Goal: Information Seeking & Learning: Learn about a topic

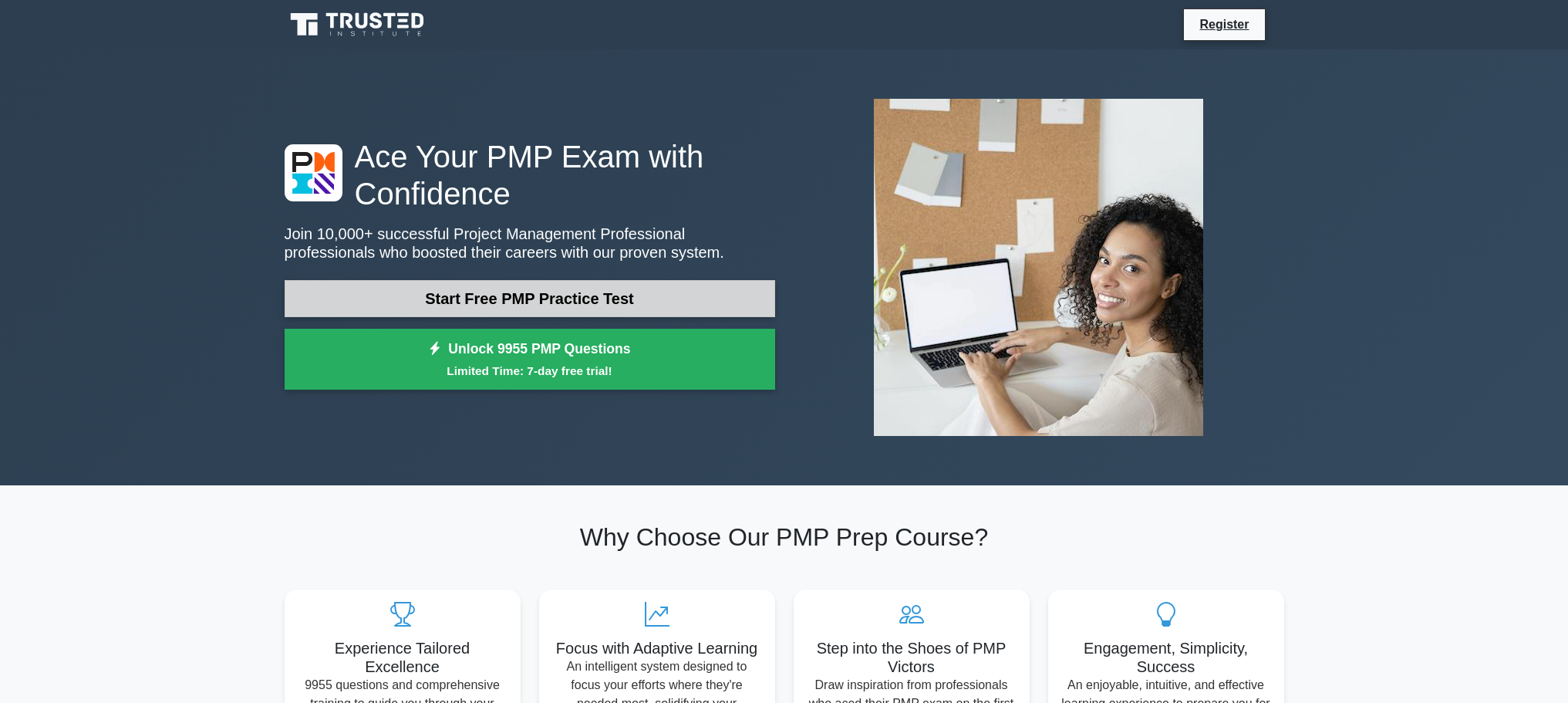
click at [577, 302] on link "Start Free PMP Practice Test" at bounding box center [530, 298] width 491 height 37
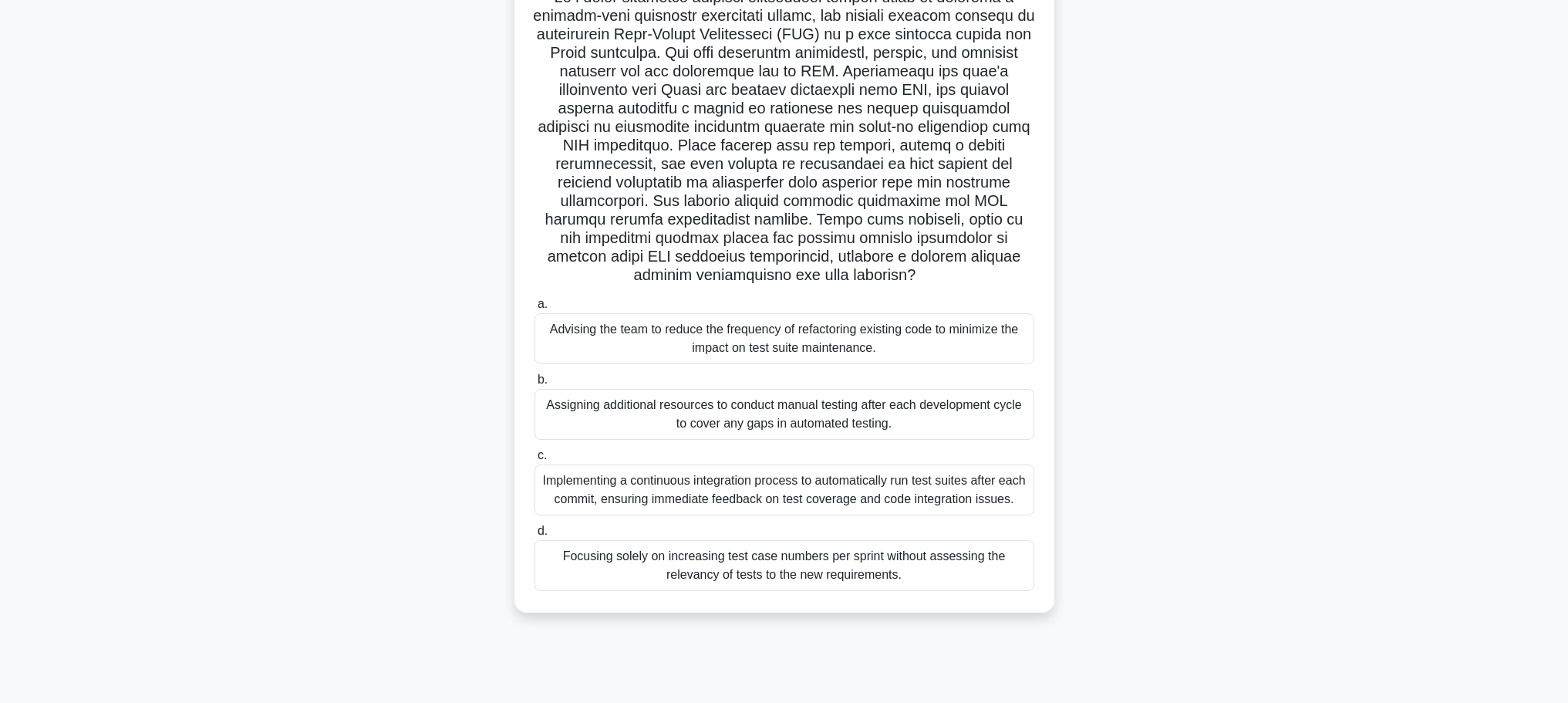
scroll to position [130, 0]
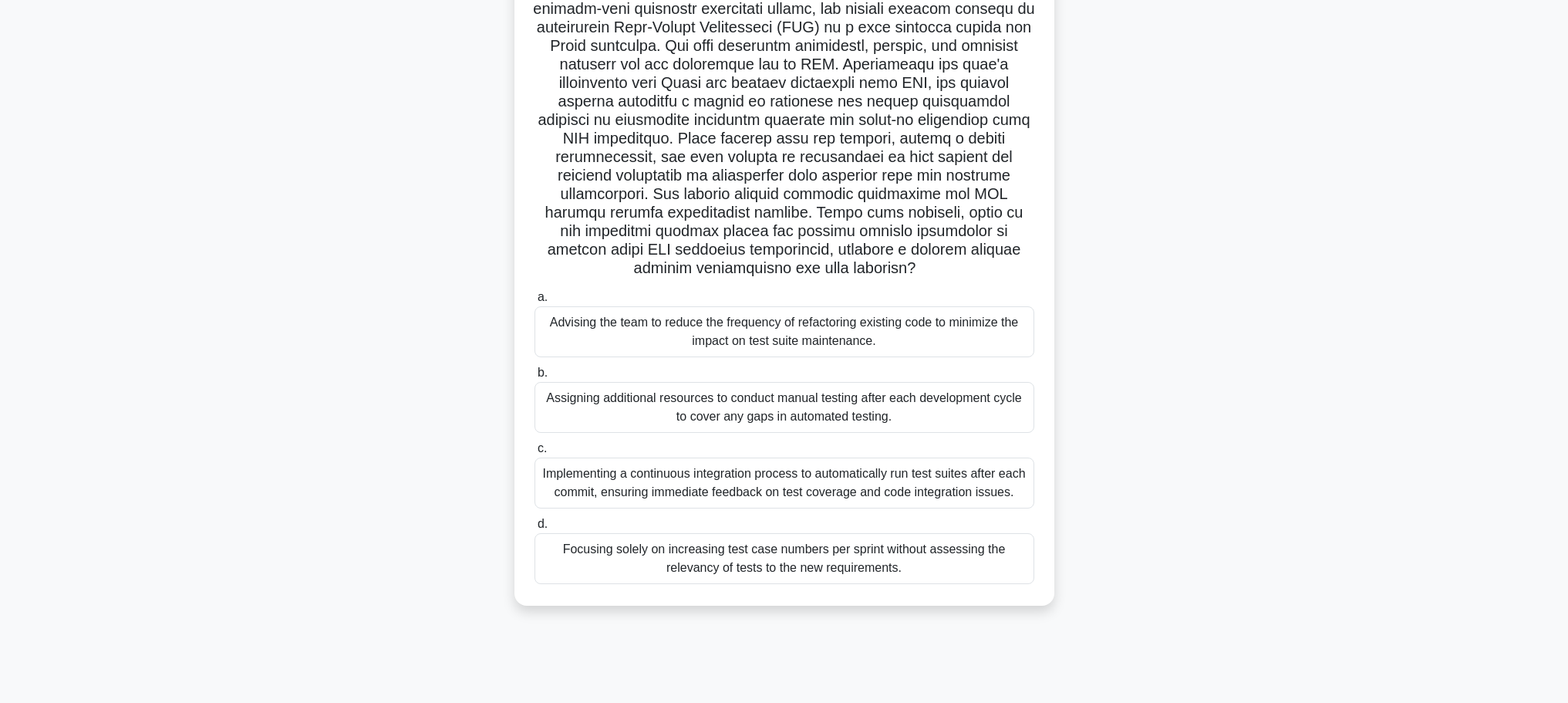
click at [684, 495] on div "Implementing a continuous integration process to automatically run test suites …" at bounding box center [784, 483] width 500 height 51
click at [535, 453] on input "c. Implementing a continuous integration process to automatically run test suit…" at bounding box center [535, 449] width 0 height 10
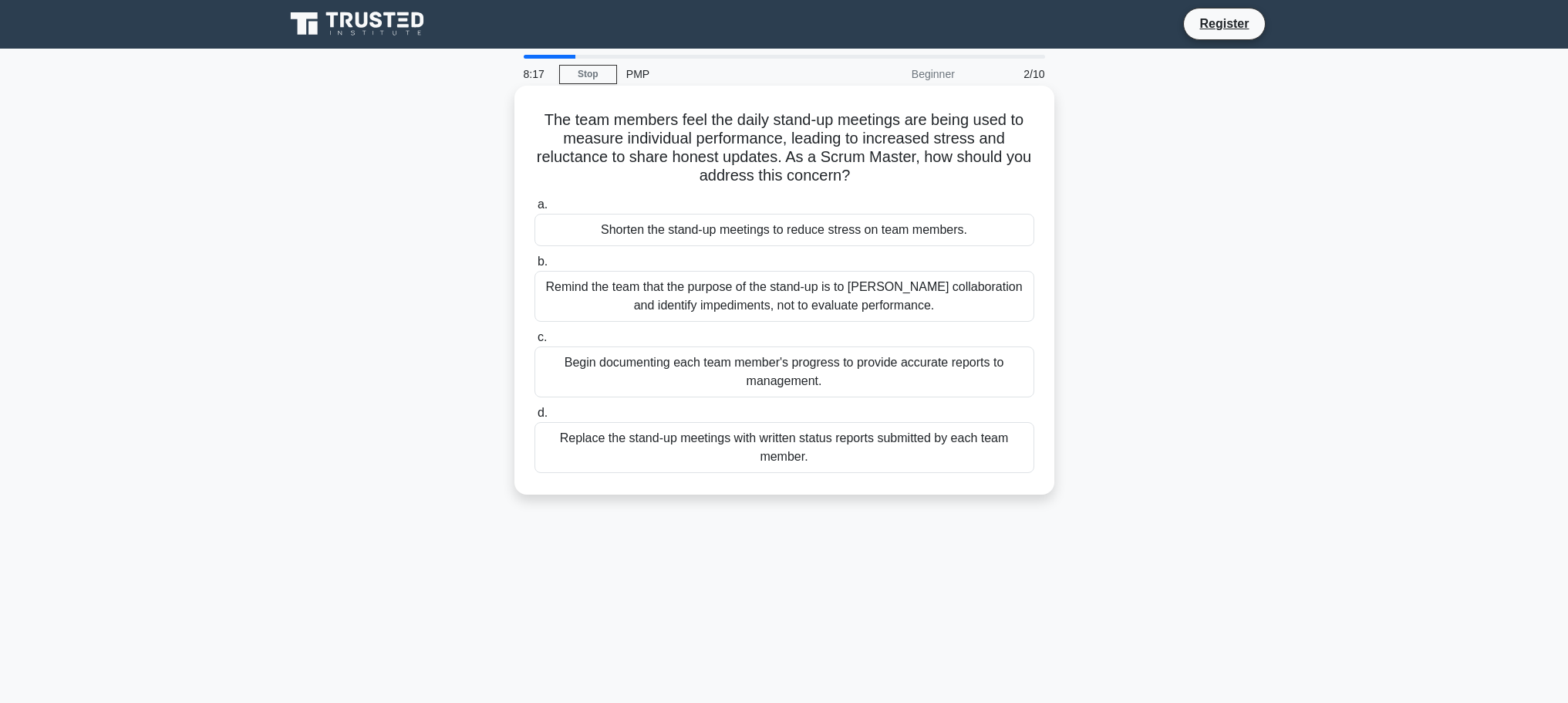
scroll to position [0, 0]
click at [841, 442] on div "Replace the stand-up meetings with written status reports submitted by each tea…" at bounding box center [784, 449] width 500 height 51
click at [535, 419] on input "d. Replace the stand-up meetings with written status reports submitted by each …" at bounding box center [535, 413] width 0 height 10
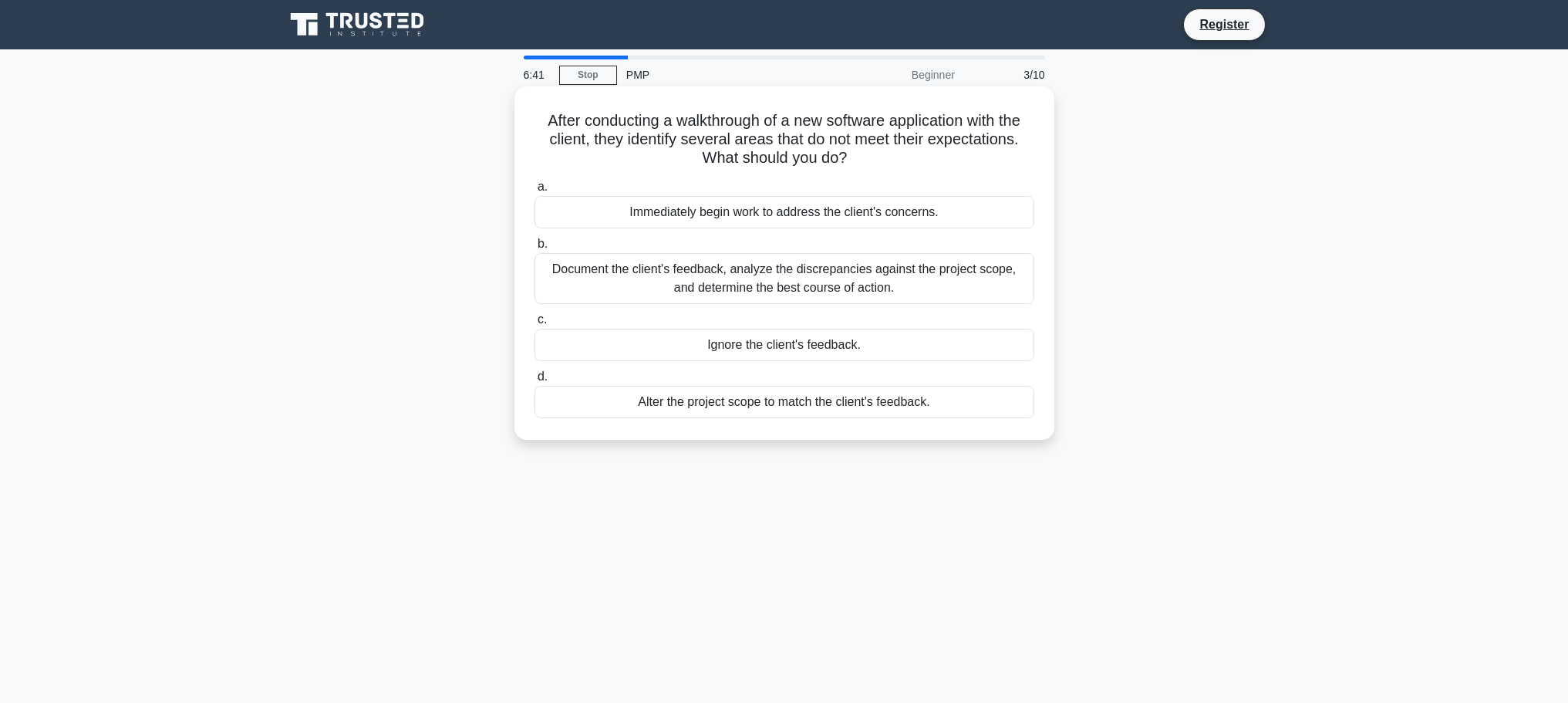
click at [877, 285] on div "Document the client's feedback, analyze the discrepancies against the project s…" at bounding box center [784, 278] width 500 height 51
click at [535, 250] on input "b. Document the client's feedback, analyze the discrepancies against the projec…" at bounding box center [535, 244] width 0 height 10
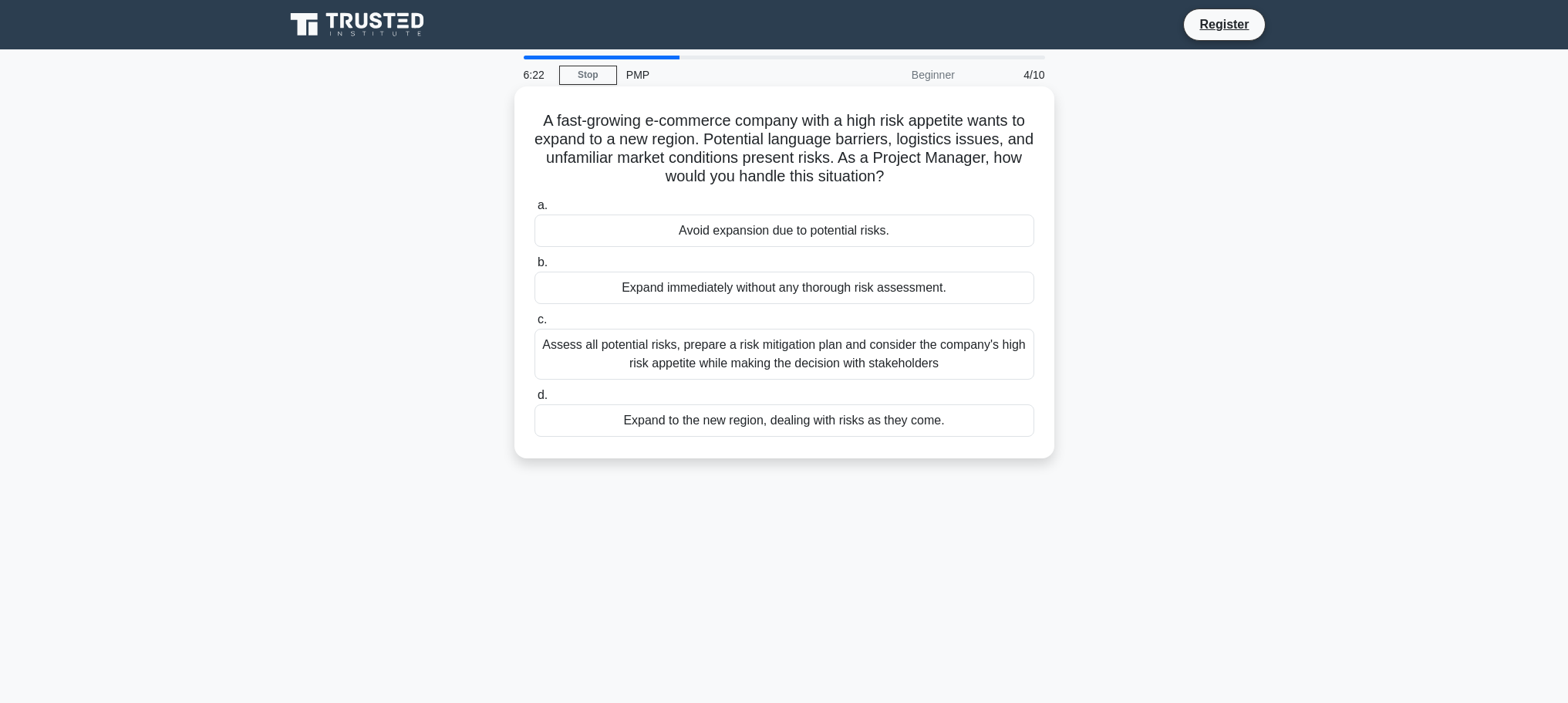
click at [677, 356] on div "Assess all potential risks, prepare a risk mitigation plan and consider the com…" at bounding box center [784, 354] width 500 height 51
click at [535, 325] on input "c. Assess all potential risks, prepare a risk mitigation plan and consider the …" at bounding box center [535, 320] width 0 height 10
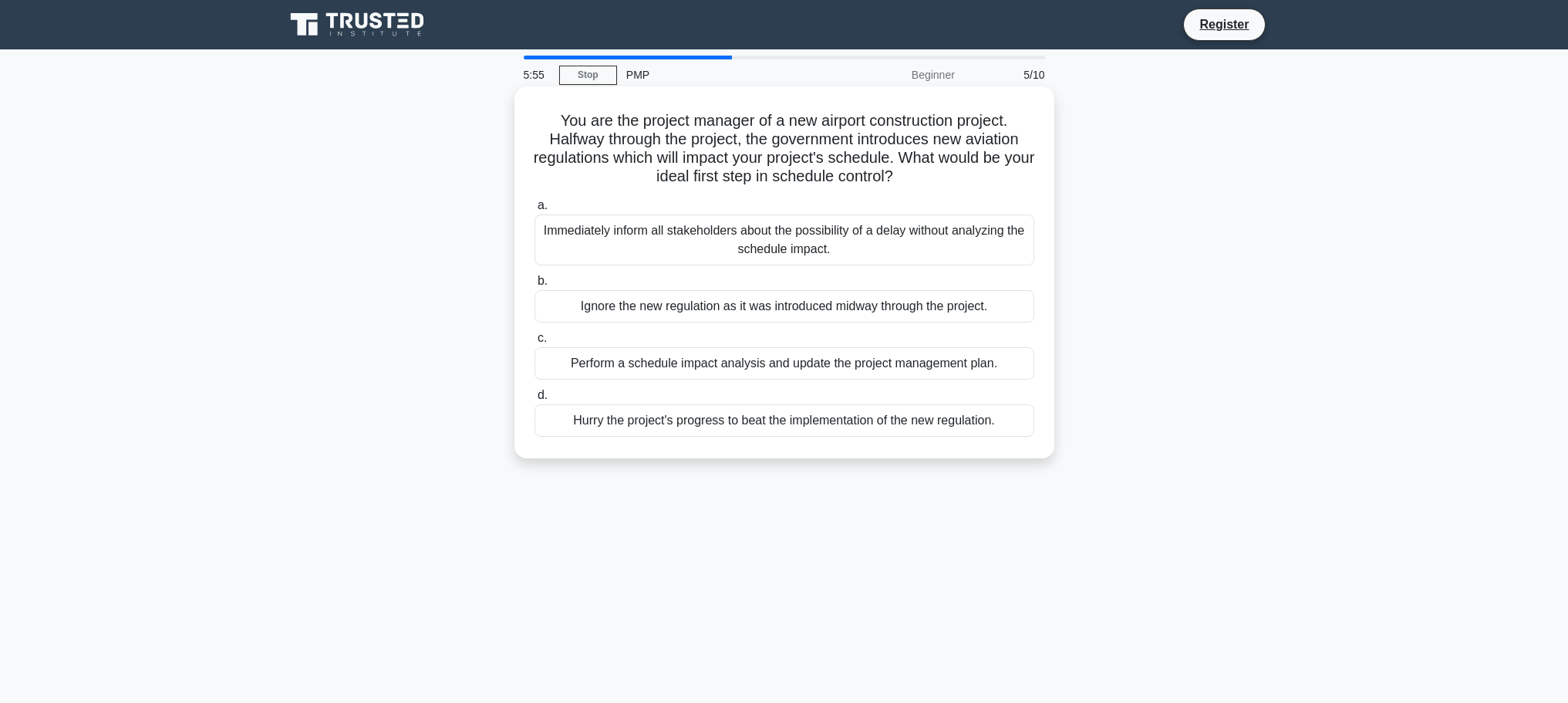
click at [790, 370] on div "Perform a schedule impact analysis and update the project management plan." at bounding box center [784, 363] width 500 height 33
click at [535, 343] on input "c. Perform a schedule impact analysis and update the project management plan." at bounding box center [535, 338] width 0 height 10
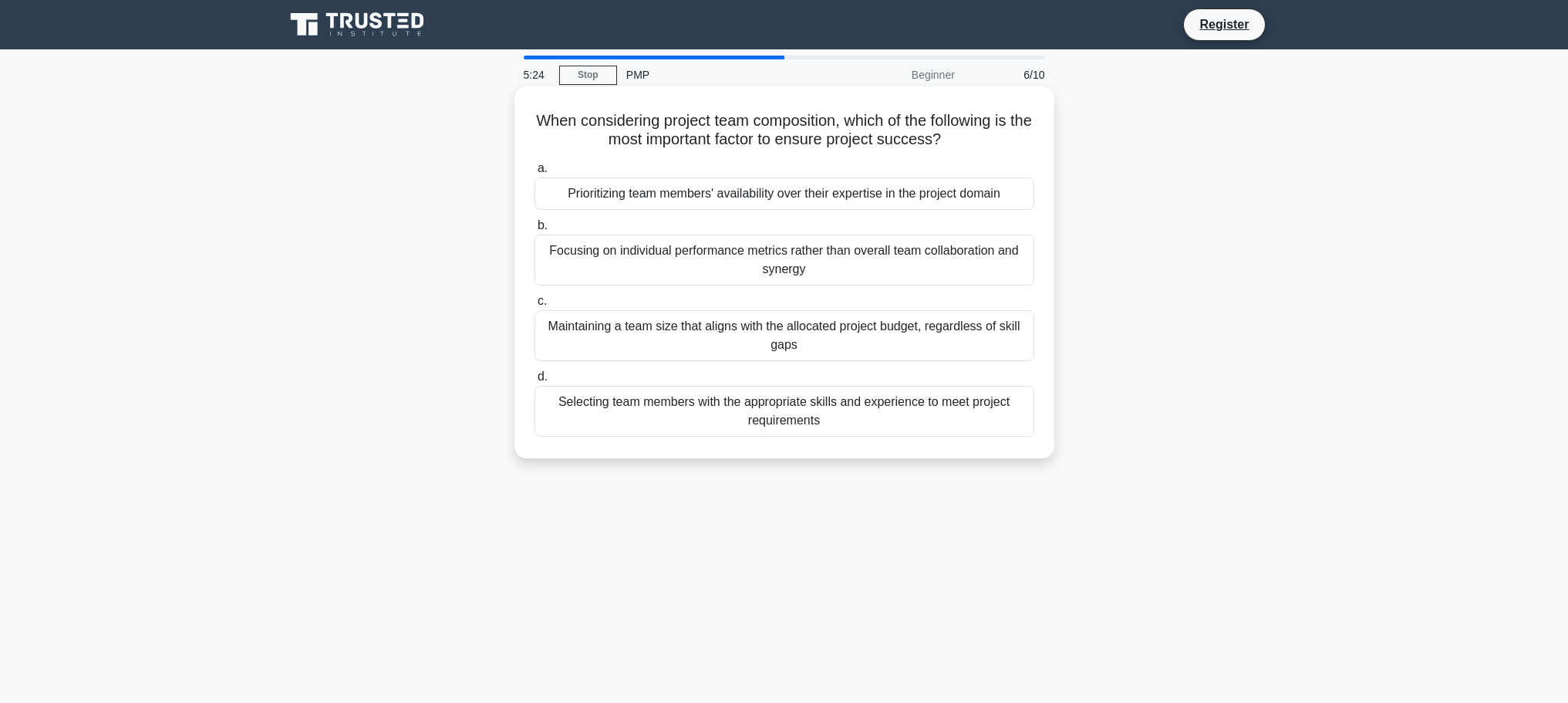
click at [866, 408] on div "Selecting team members with the appropriate skills and experience to meet proje…" at bounding box center [784, 411] width 500 height 51
click at [535, 382] on input "d. Selecting team members with the appropriate skills and experience to meet pr…" at bounding box center [535, 377] width 0 height 10
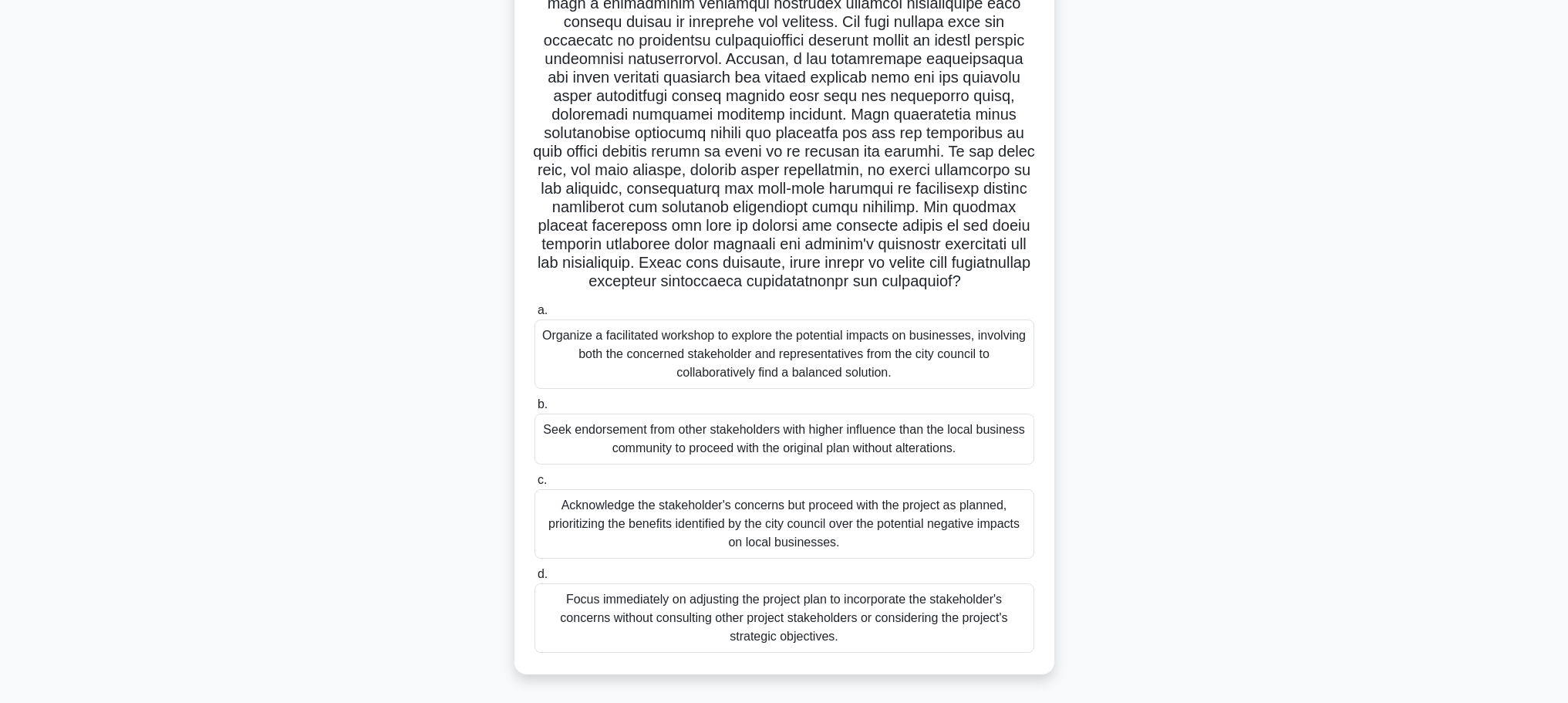
scroll to position [155, 0]
click at [783, 357] on div "Organize a facilitated workshop to explore the potential impacts on businesses,…" at bounding box center [784, 353] width 500 height 70
click at [535, 316] on input "a. Organize a facilitated workshop to explore the potential impacts on business…" at bounding box center [535, 310] width 0 height 10
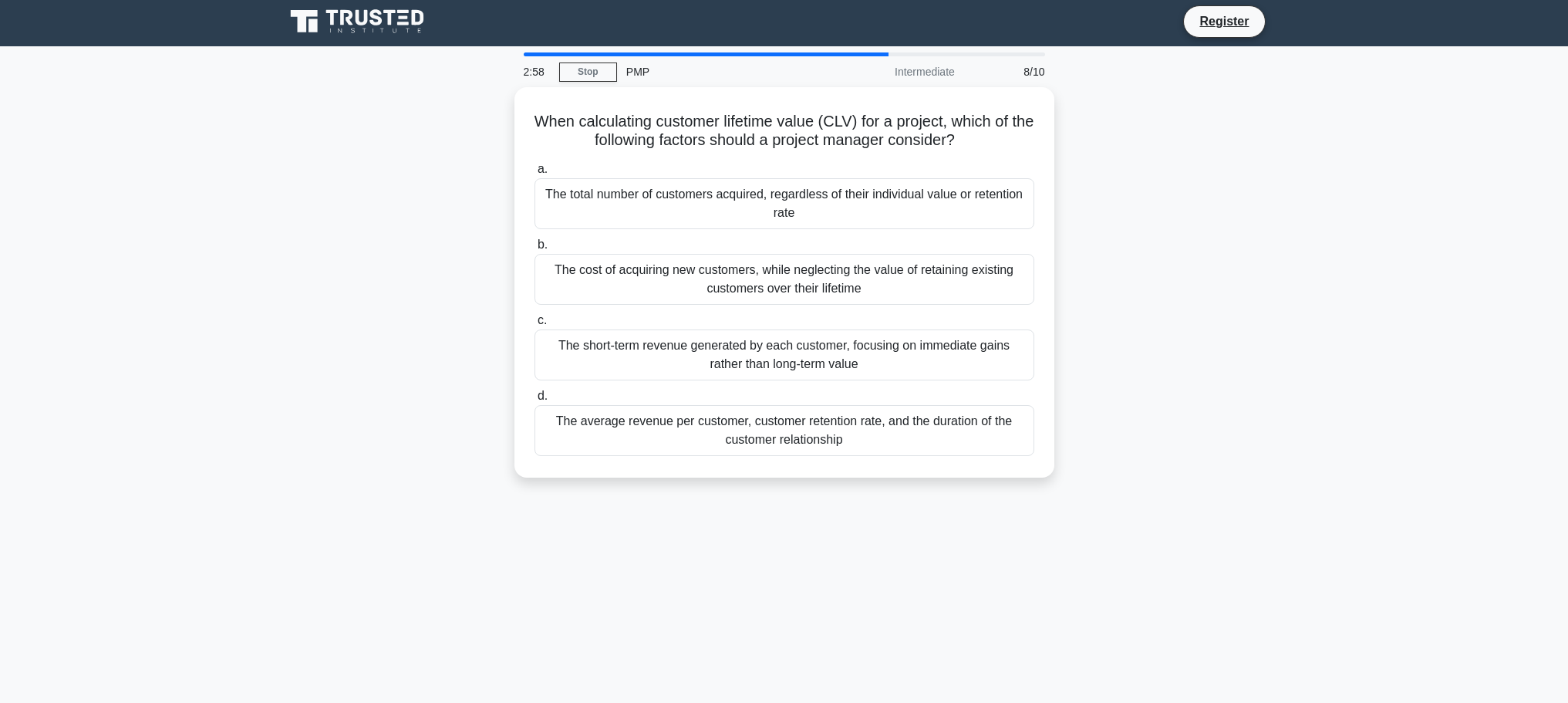
scroll to position [0, 0]
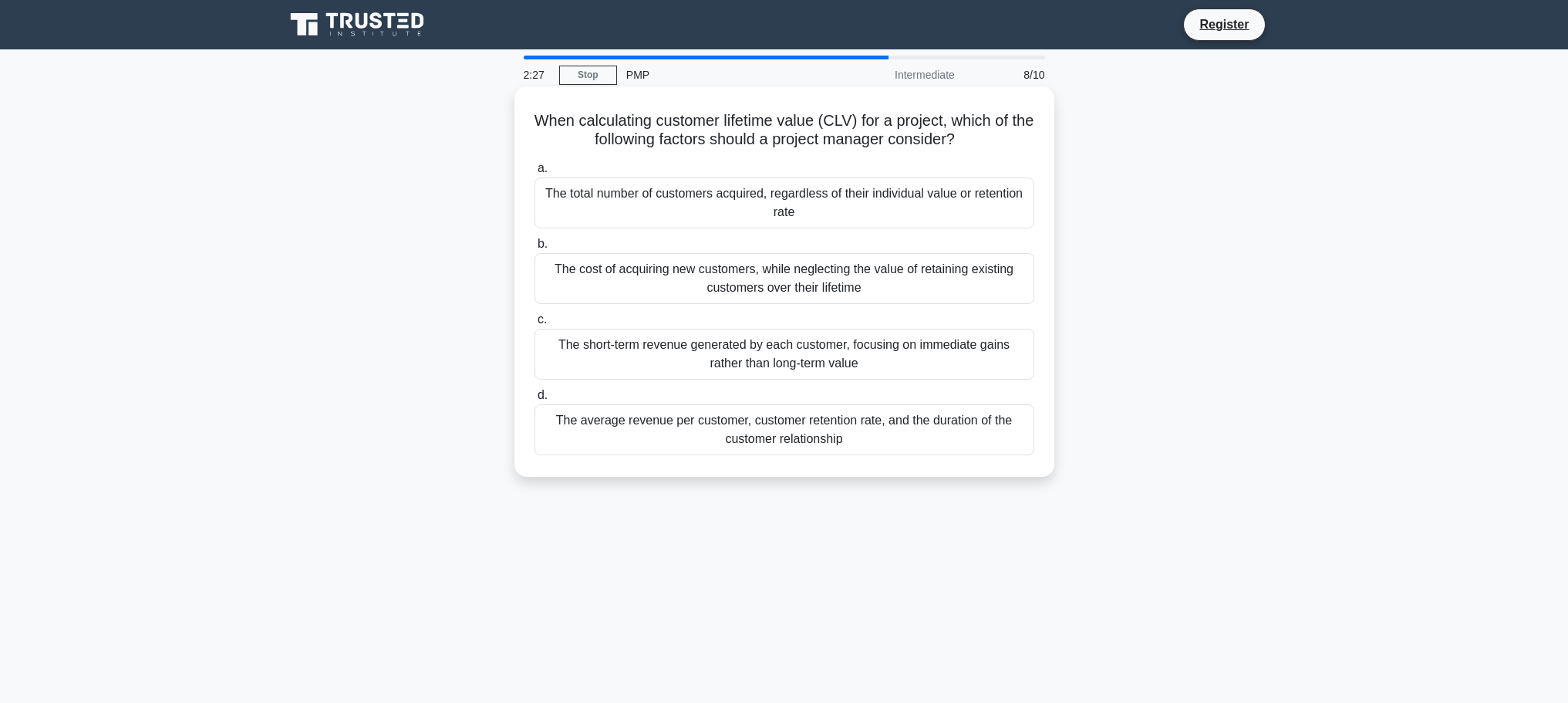
click at [888, 428] on div "The average revenue per customer, customer retention rate, and the duration of …" at bounding box center [784, 430] width 500 height 51
click at [535, 401] on input "d. The average revenue per customer, customer retention rate, and the duration …" at bounding box center [535, 395] width 0 height 10
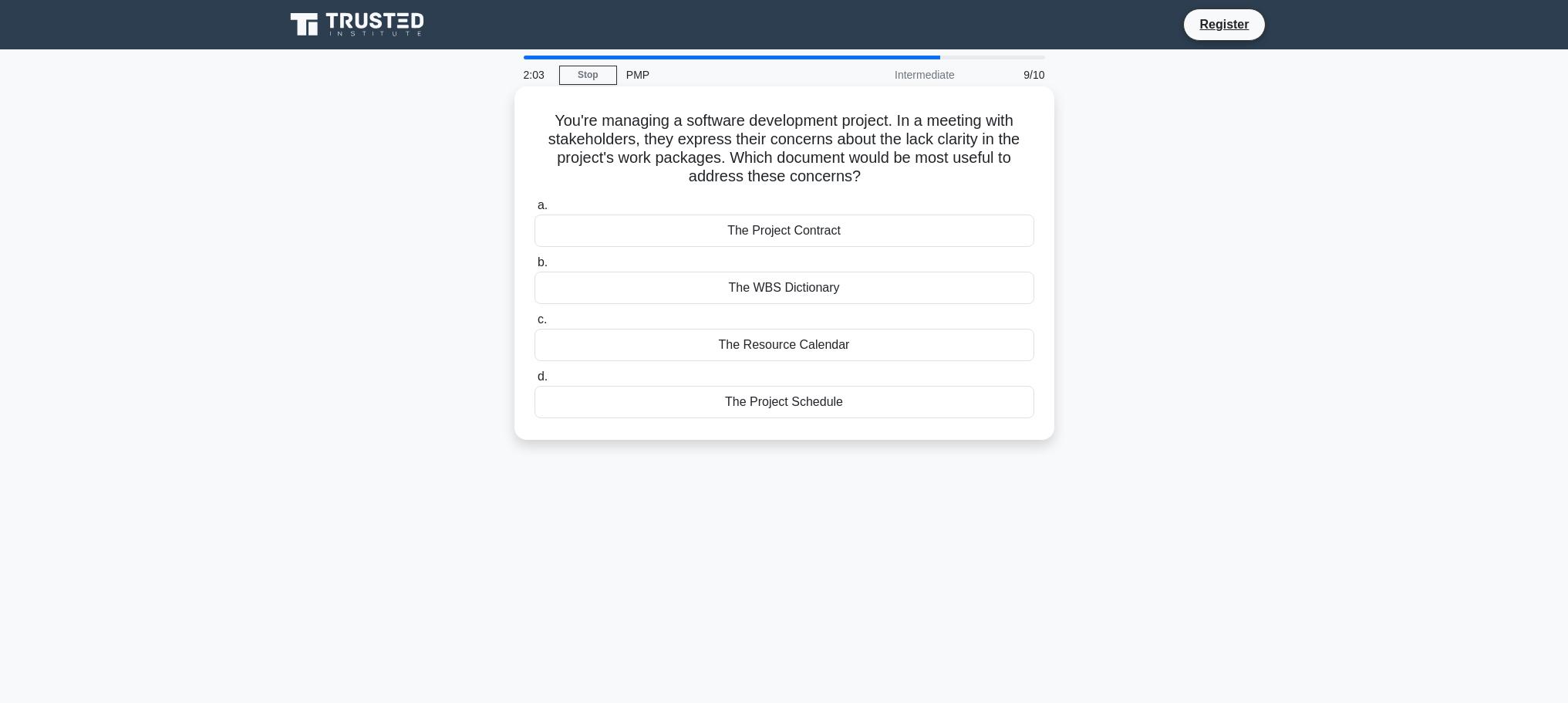
click at [791, 403] on div "The Project Schedule" at bounding box center [784, 401] width 500 height 33
click at [535, 382] on input "d. The Project Schedule" at bounding box center [535, 377] width 0 height 10
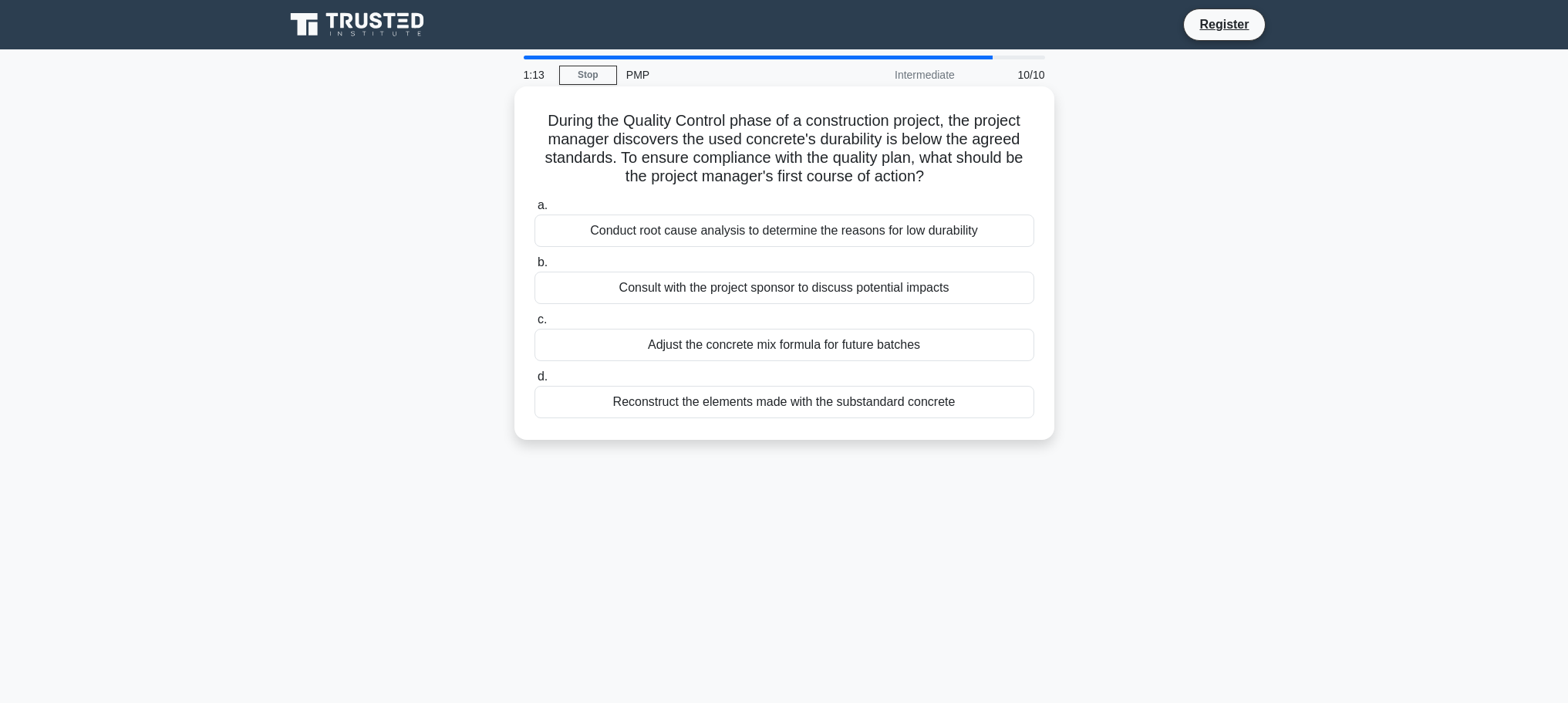
click at [756, 286] on div "Consult with the project sponsor to discuss potential impacts" at bounding box center [784, 288] width 500 height 33
click at [535, 268] on input "b. Consult with the project sponsor to discuss potential impacts" at bounding box center [535, 262] width 0 height 10
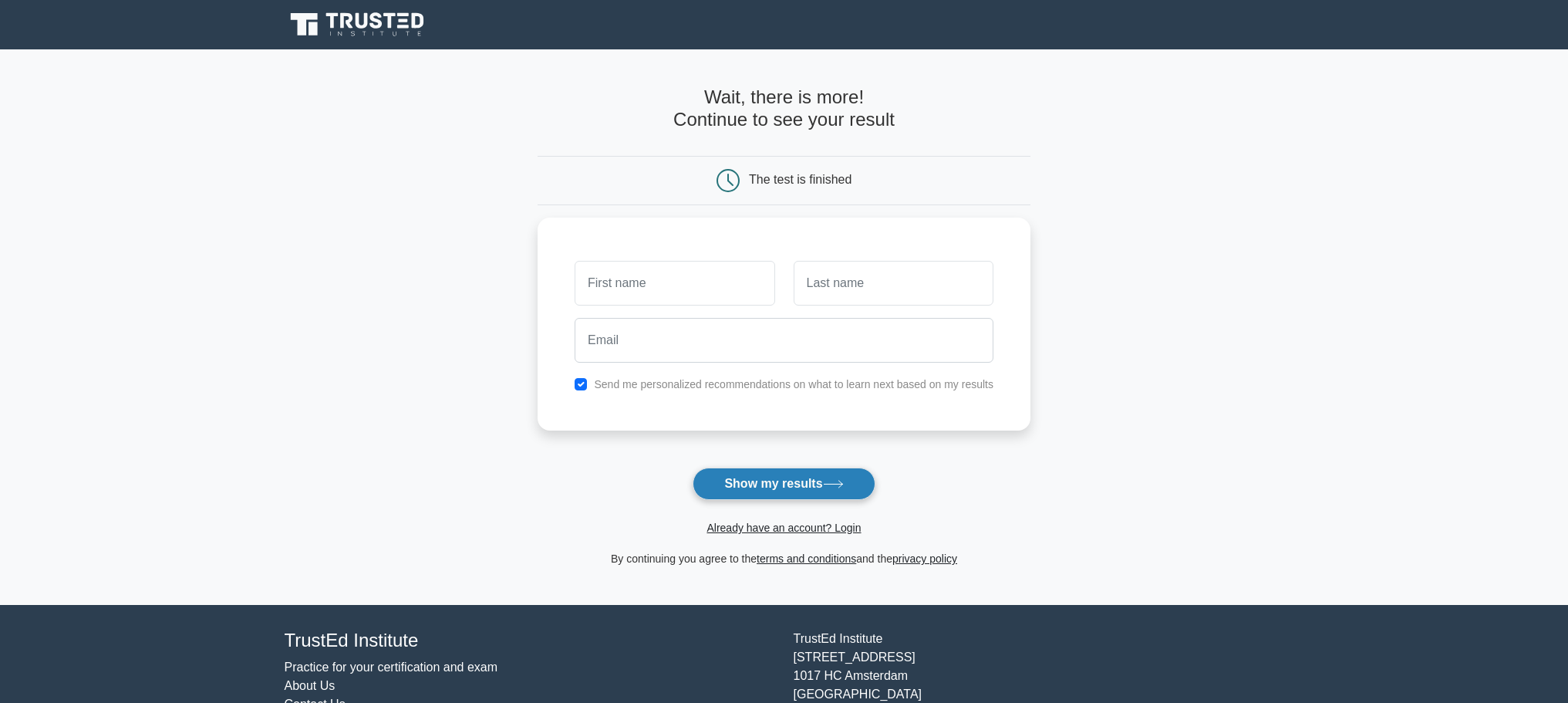
click at [808, 479] on button "Show my results" at bounding box center [784, 484] width 182 height 33
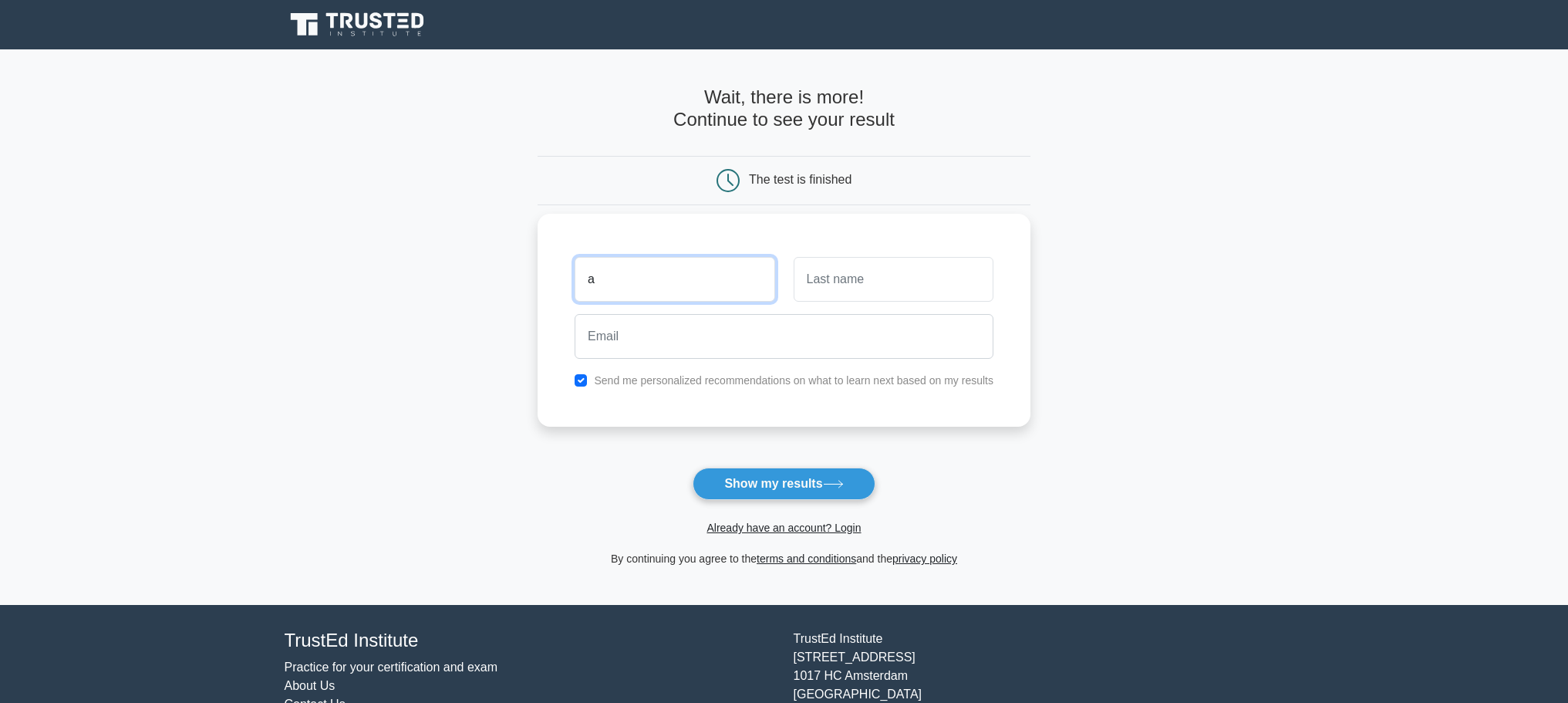
type input "a"
click at [840, 269] on input "text" at bounding box center [894, 279] width 200 height 45
type input "hijazi"
click at [643, 339] on input "email" at bounding box center [784, 337] width 419 height 45
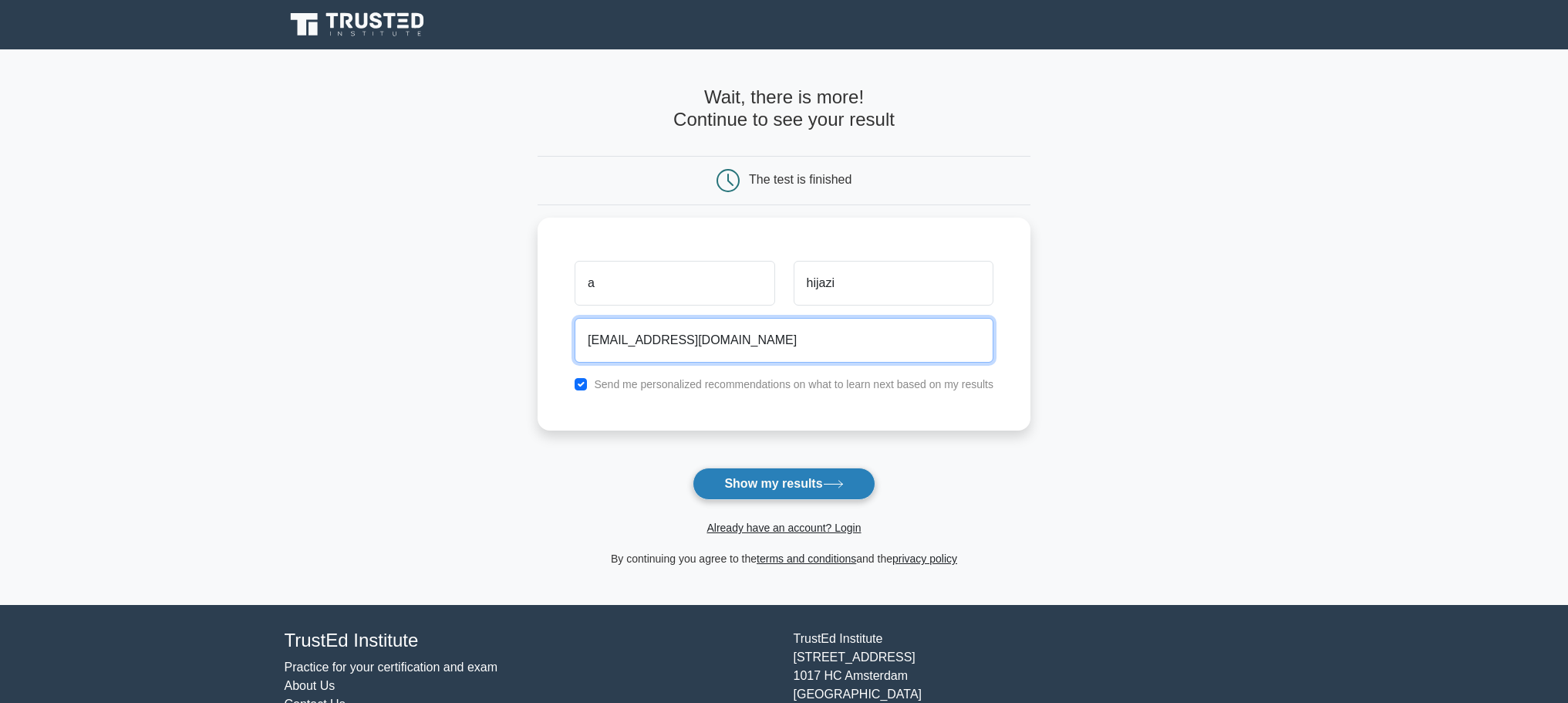
type input "abdal.hijazi@gmail.com"
click at [836, 481] on icon at bounding box center [833, 484] width 21 height 9
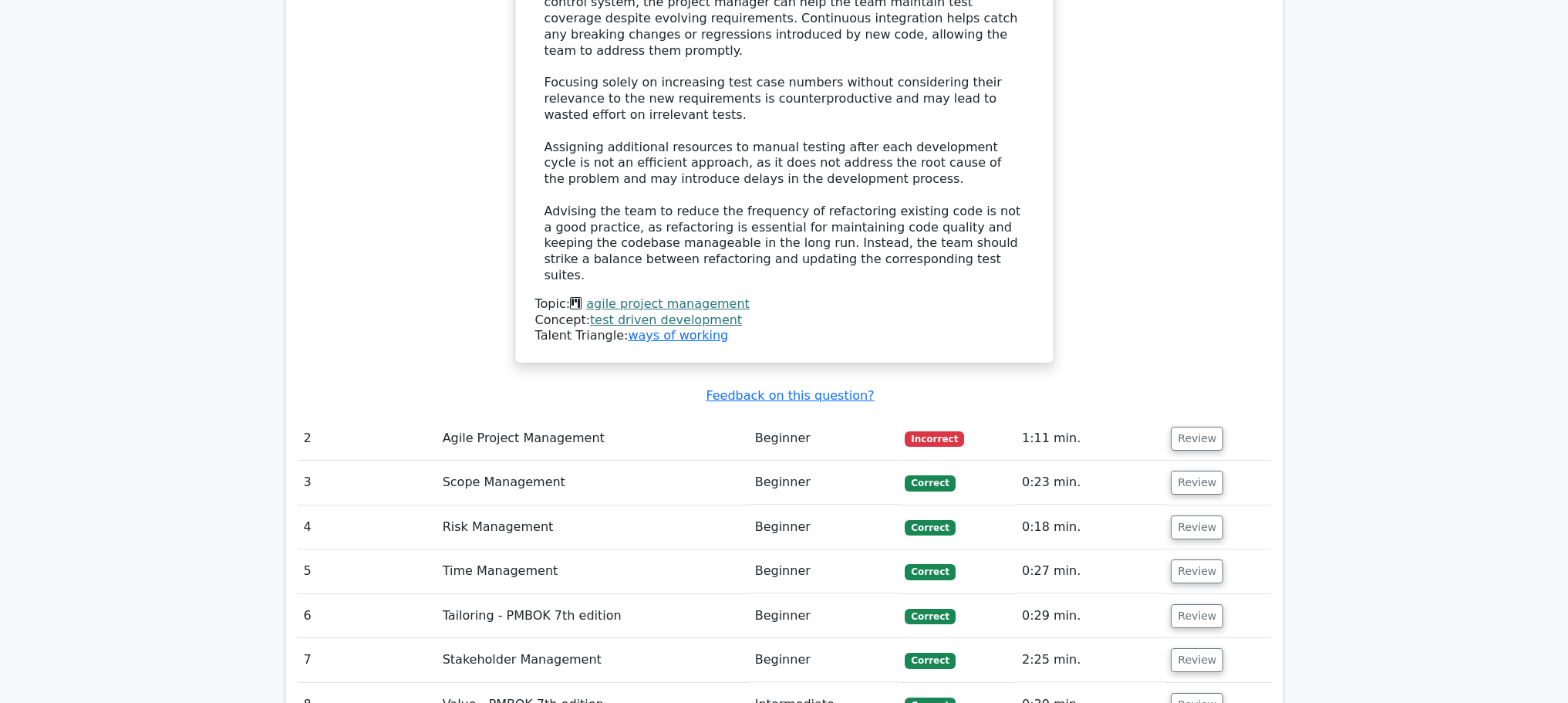
scroll to position [2219, 0]
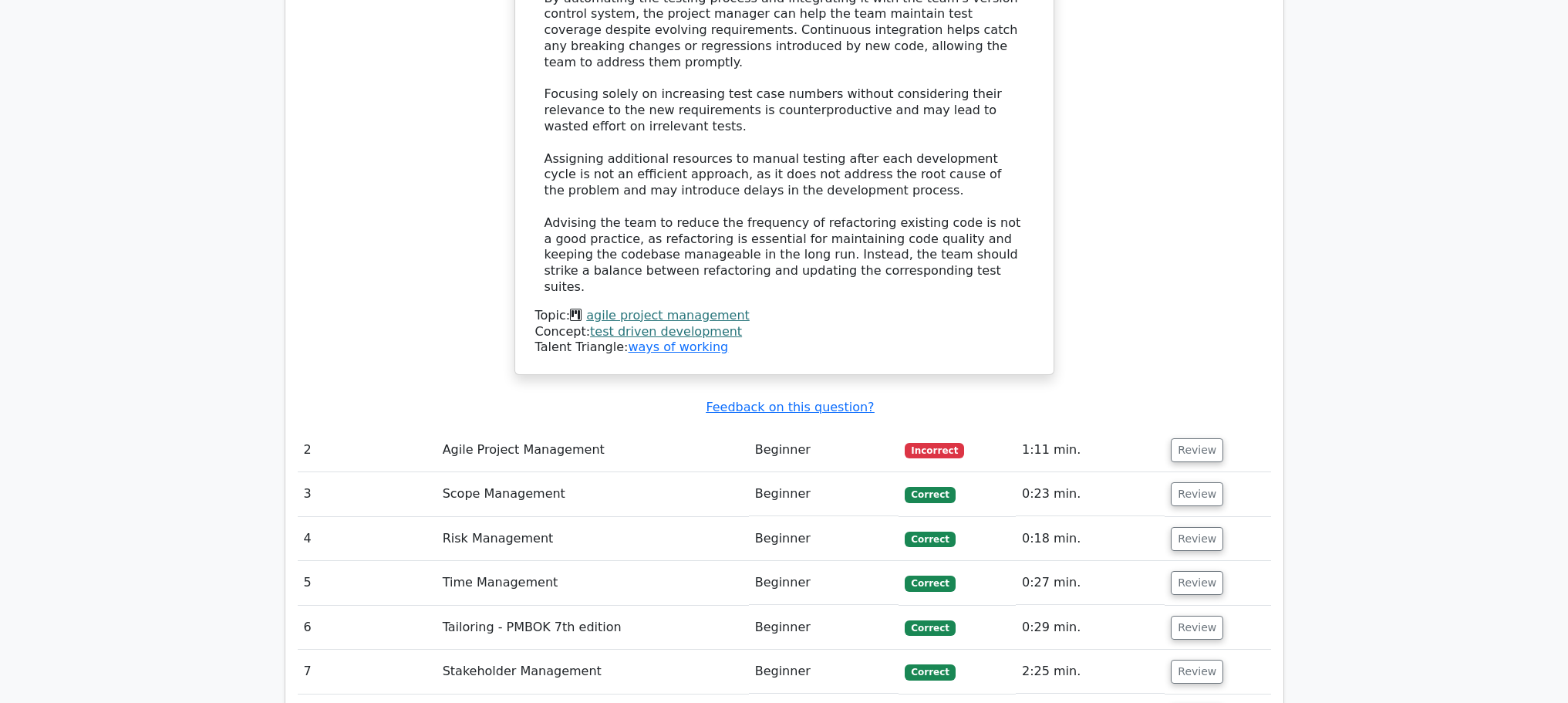
click at [627, 428] on td "Agile Project Management" at bounding box center [592, 449] width 313 height 44
click at [1195, 438] on button "Review" at bounding box center [1198, 450] width 53 height 24
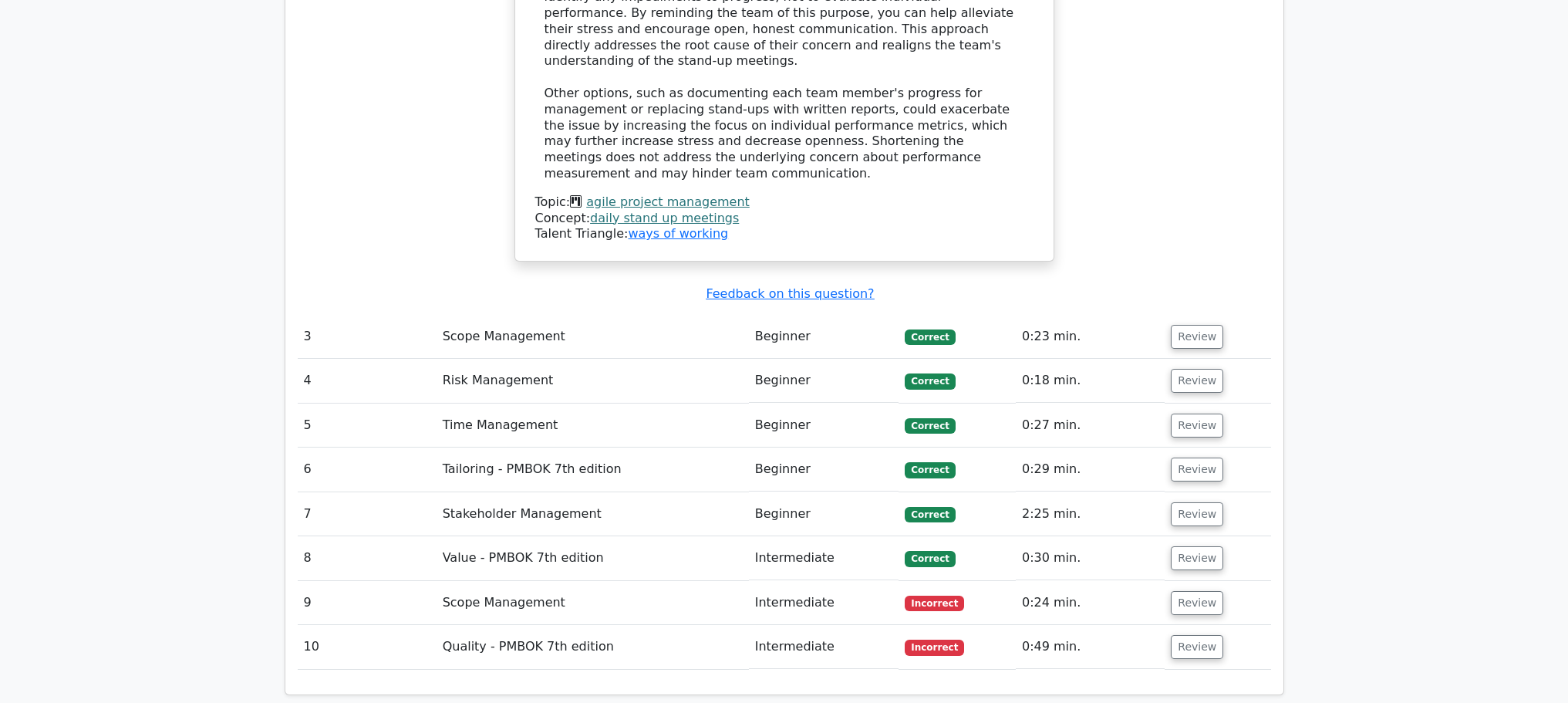
scroll to position [3183, 0]
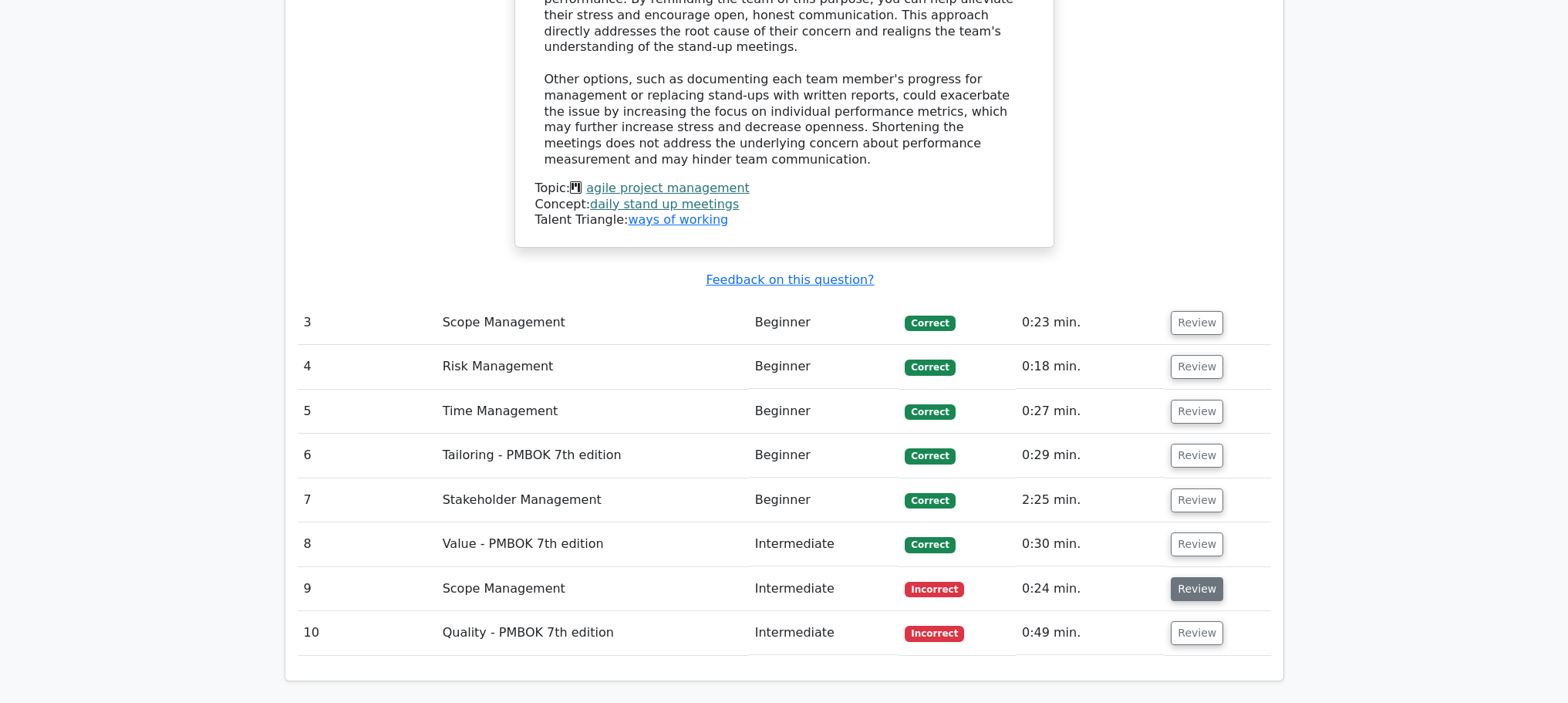
click at [1195, 577] on button "Review" at bounding box center [1198, 589] width 53 height 24
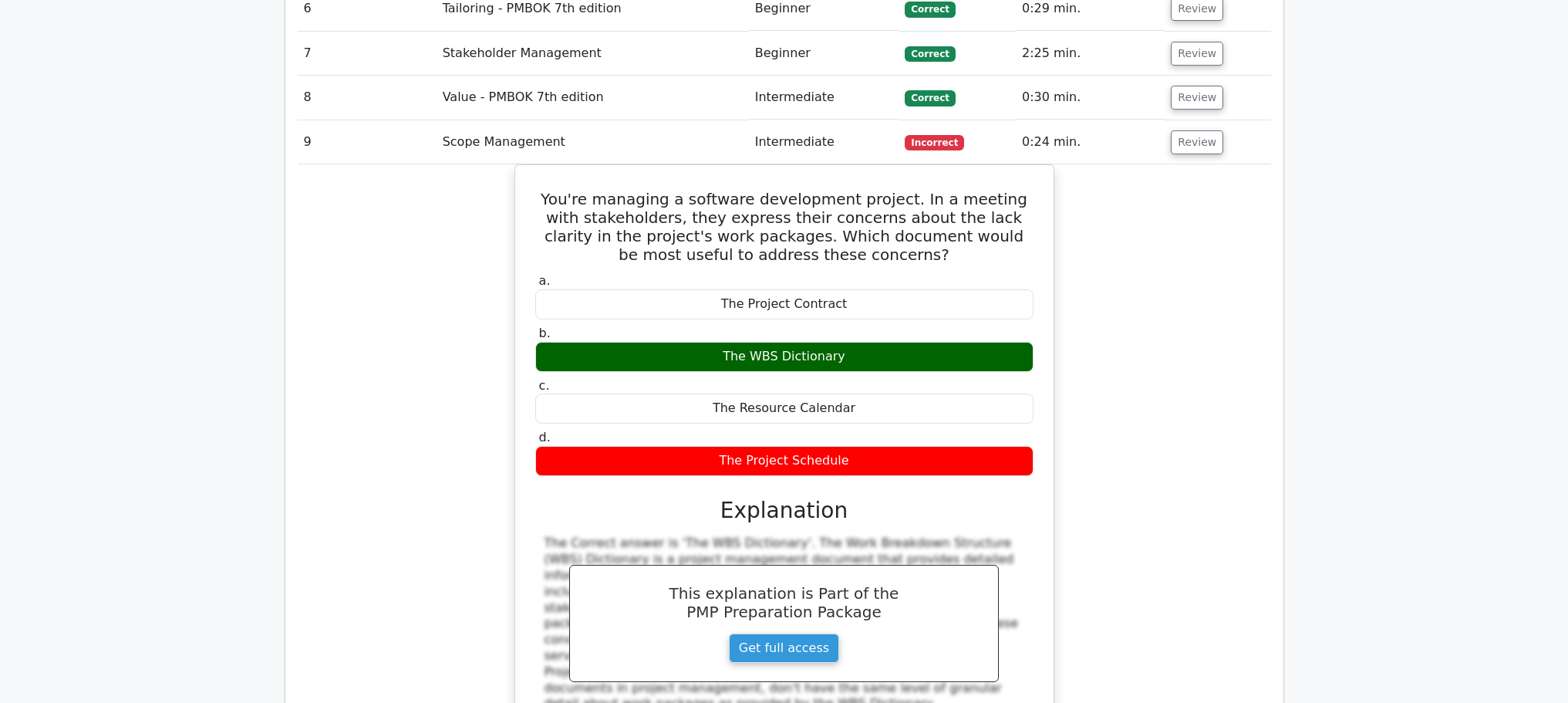
scroll to position [3974, 0]
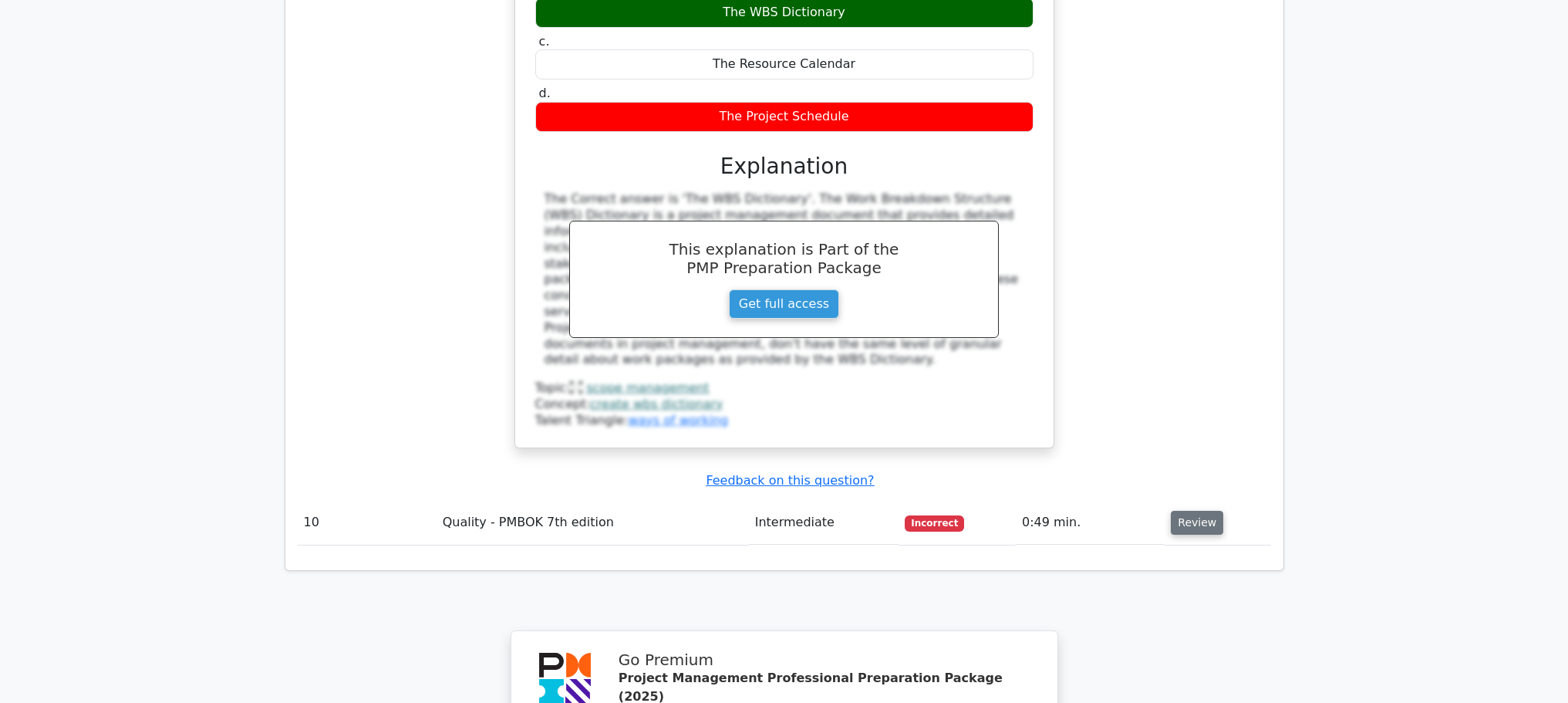
click at [1203, 511] on button "Review" at bounding box center [1198, 523] width 53 height 24
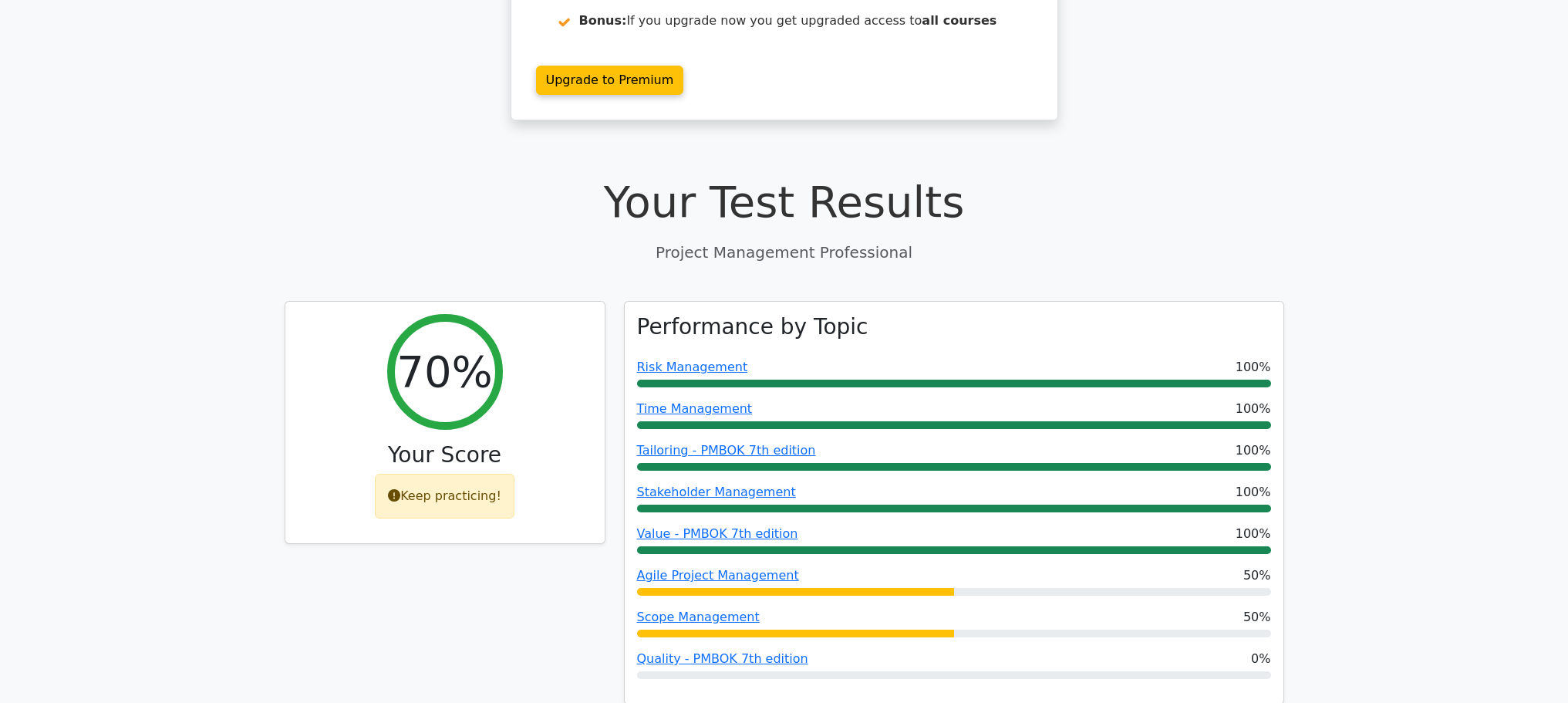
scroll to position [0, 0]
